Goal: Information Seeking & Learning: Learn about a topic

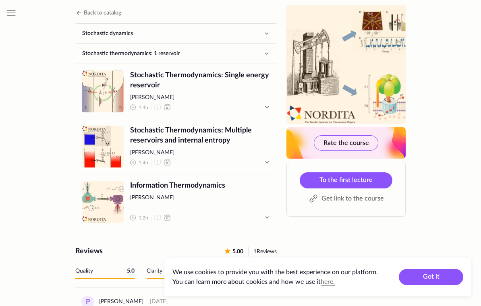
scroll to position [458, 0]
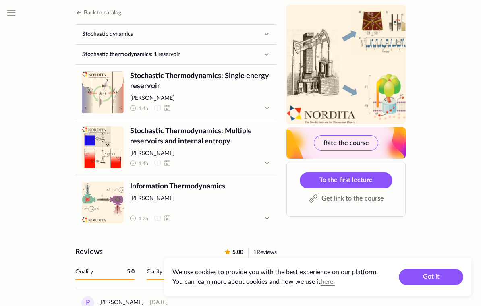
click at [266, 214] on button "button" at bounding box center [267, 218] width 16 height 16
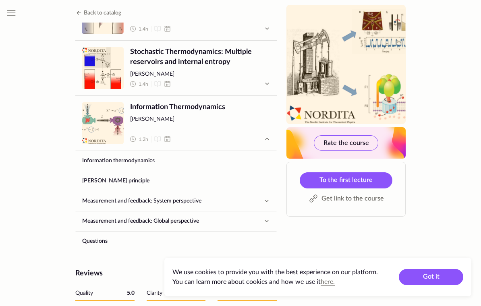
scroll to position [537, 0]
click at [270, 197] on icon "button" at bounding box center [267, 202] width 10 height 10
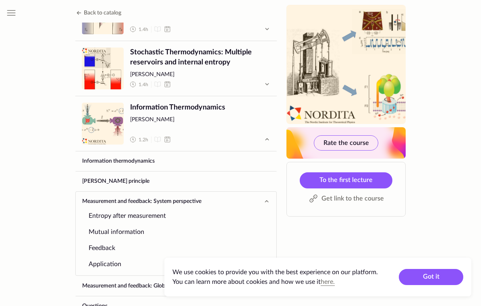
click at [195, 192] on link "Measurement and feedback: System perspective" at bounding box center [167, 201] width 183 height 19
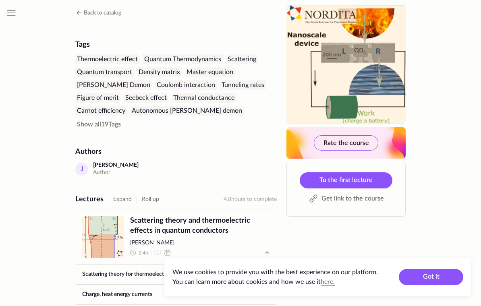
scroll to position [168, 0]
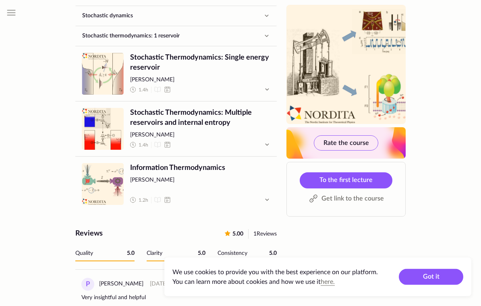
scroll to position [486, 0]
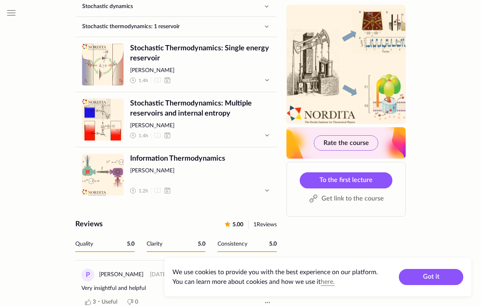
click at [270, 186] on icon "button" at bounding box center [267, 191] width 10 height 10
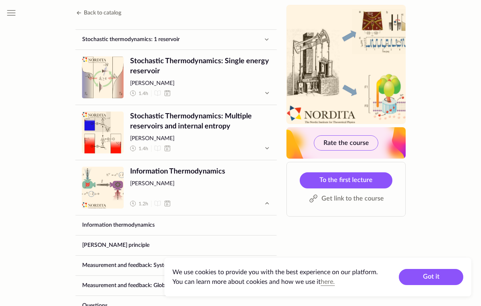
scroll to position [473, 0]
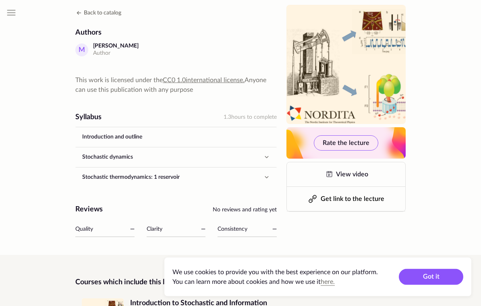
scroll to position [239, 0]
